Goal: Task Accomplishment & Management: Use online tool/utility

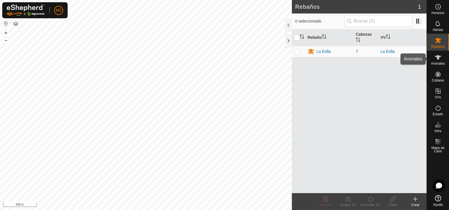
click at [441, 57] on icon at bounding box center [438, 57] width 7 height 7
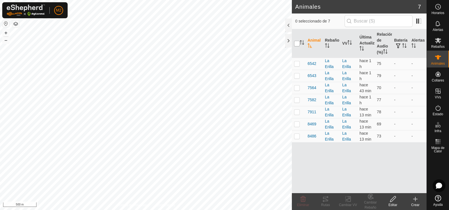
click at [298, 43] on input "checkbox" at bounding box center [297, 44] width 6 height 6
checkbox input "true"
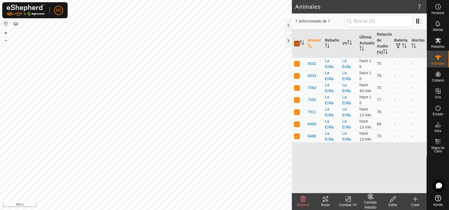
checkbox input "true"
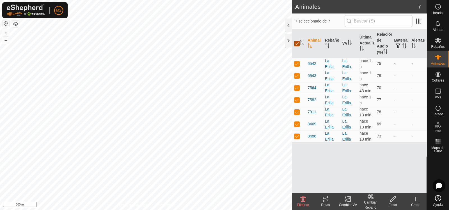
checkbox input "true"
click at [325, 201] on icon at bounding box center [325, 198] width 5 height 4
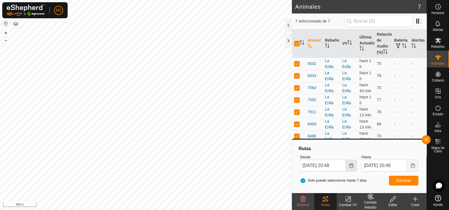
click at [353, 167] on icon "Choose Date" at bounding box center [351, 165] width 4 height 4
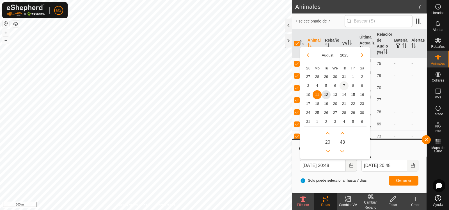
click at [345, 84] on span "7" at bounding box center [343, 85] width 9 height 9
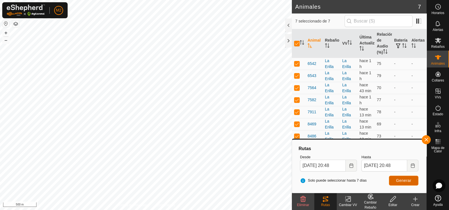
click at [401, 179] on span "Generar" at bounding box center [403, 180] width 15 height 4
click at [4, 31] on button "+" at bounding box center [6, 32] width 7 height 7
click at [7, 33] on button "+" at bounding box center [6, 32] width 7 height 7
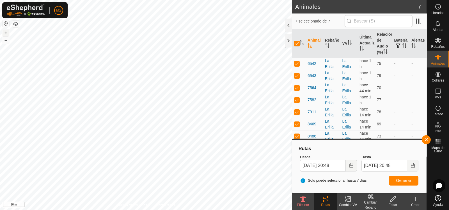
click at [7, 33] on button "+" at bounding box center [6, 32] width 7 height 7
click at [6, 40] on button "–" at bounding box center [6, 40] width 7 height 7
click at [7, 40] on button "–" at bounding box center [6, 40] width 7 height 7
click at [8, 40] on button "–" at bounding box center [6, 40] width 7 height 7
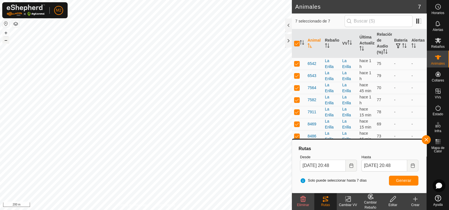
click at [8, 40] on button "–" at bounding box center [6, 40] width 7 height 7
click at [6, 33] on button "+" at bounding box center [6, 32] width 7 height 7
click at [6, 32] on button "+" at bounding box center [6, 32] width 7 height 7
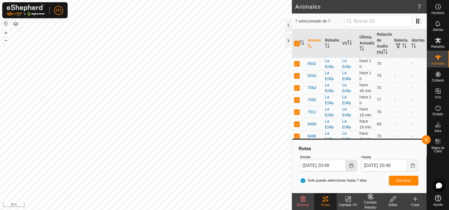
click at [350, 166] on icon "Choose Date" at bounding box center [351, 165] width 4 height 4
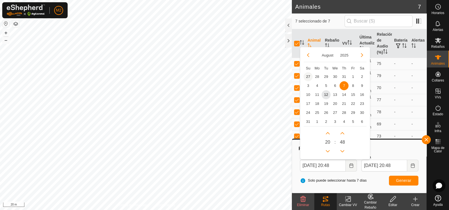
click at [308, 75] on span "27" at bounding box center [308, 76] width 9 height 9
type input "[DATE] 20:48"
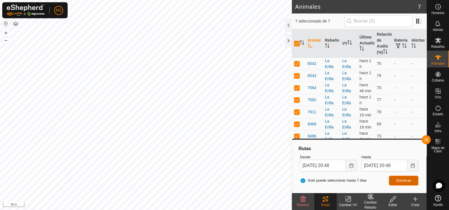
click at [407, 179] on span "Generar" at bounding box center [403, 180] width 15 height 4
click at [4, 40] on button "–" at bounding box center [6, 40] width 7 height 7
click at [4, 43] on button "–" at bounding box center [6, 40] width 7 height 7
click at [6, 31] on button "+" at bounding box center [6, 32] width 7 height 7
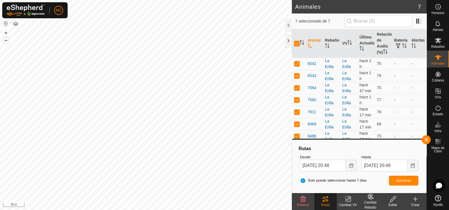
click at [6, 41] on button "–" at bounding box center [6, 40] width 7 height 7
click at [5, 41] on button "–" at bounding box center [6, 40] width 7 height 7
click at [429, 140] on button "button" at bounding box center [426, 139] width 9 height 9
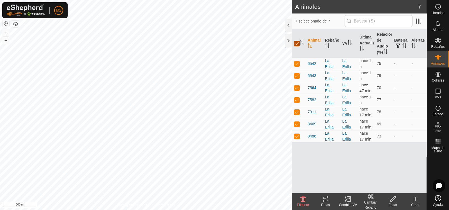
click at [296, 44] on input "checkbox" at bounding box center [297, 44] width 6 height 6
checkbox input "false"
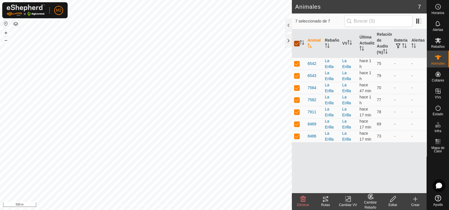
checkbox input "false"
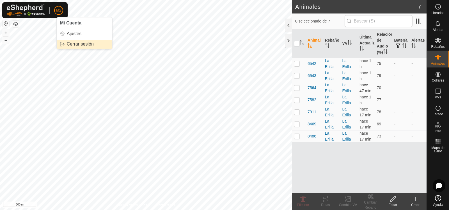
click at [73, 43] on link "Cerrar sesión" at bounding box center [85, 44] width 56 height 9
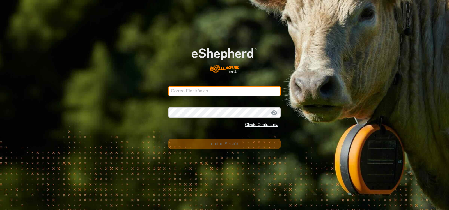
type input "[PERSON_NAME][EMAIL_ADDRESS][DOMAIN_NAME]"
